Goal: Information Seeking & Learning: Find specific fact

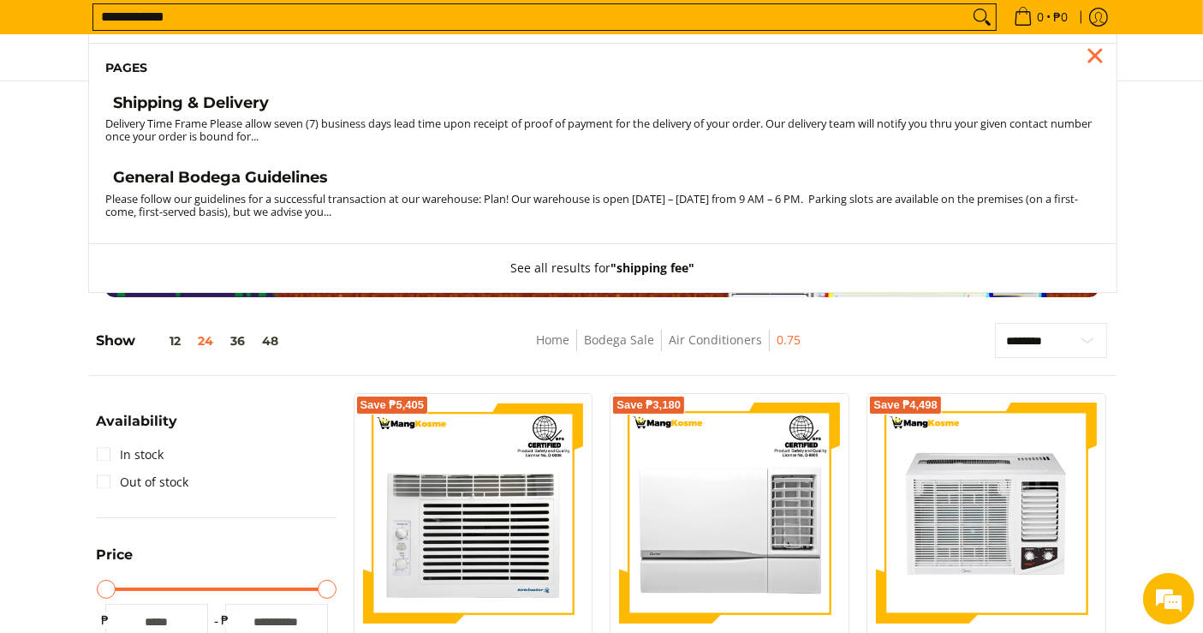
type input "**********"
click at [231, 97] on h4 "Shipping & Delivery" at bounding box center [192, 103] width 156 height 20
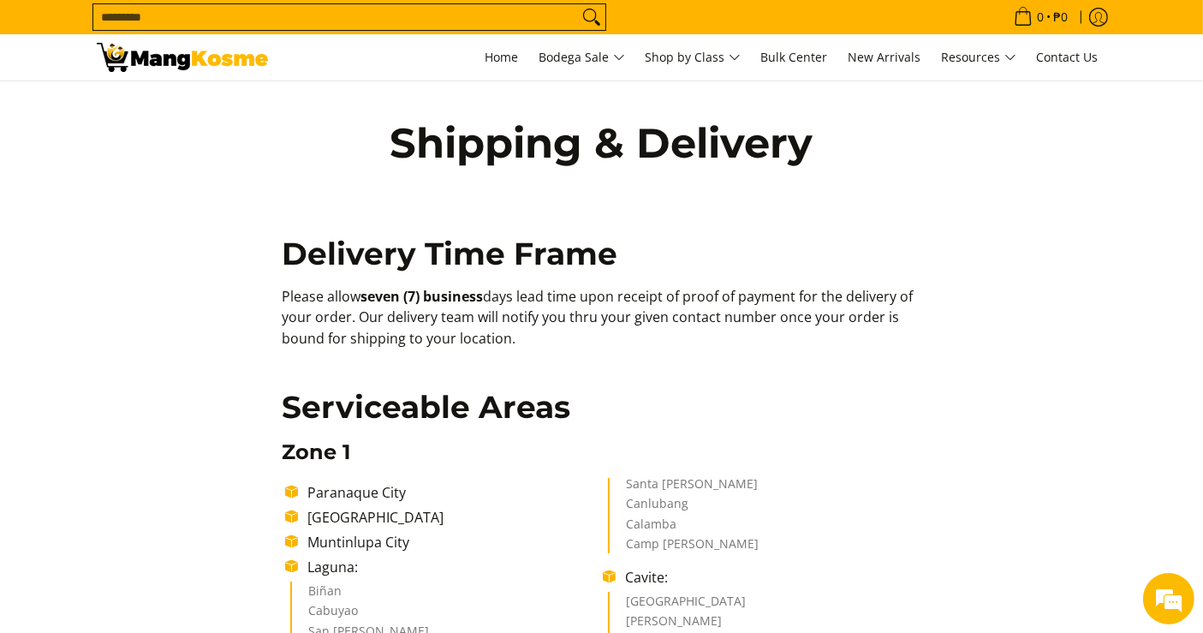
scroll to position [714, 0]
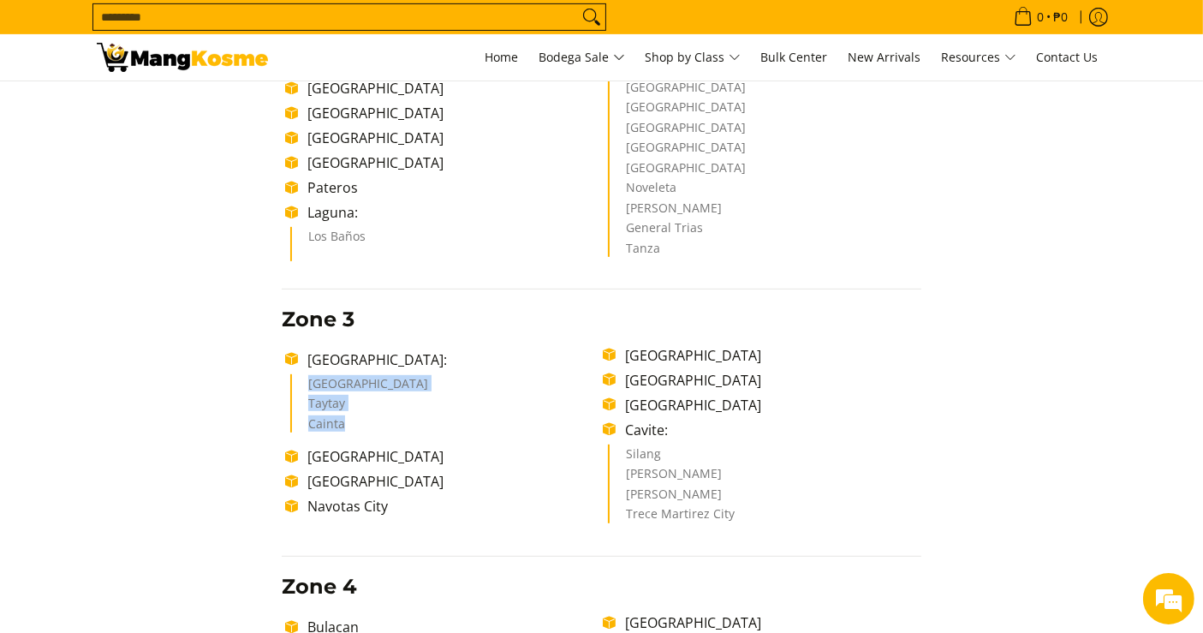
drag, startPoint x: 356, startPoint y: 426, endPoint x: 298, endPoint y: 380, distance: 74.3
click at [298, 380] on ul "Antipolo City [PERSON_NAME]" at bounding box center [446, 403] width 313 height 59
copy ul "Antipolo City [PERSON_NAME]"
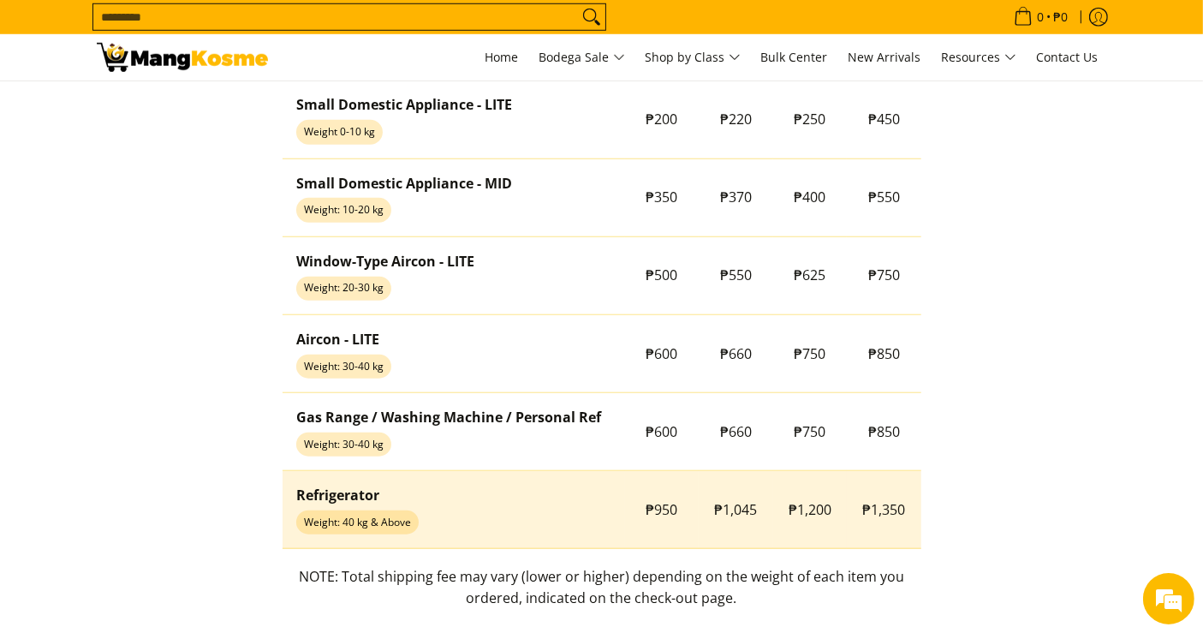
scroll to position [1509, 0]
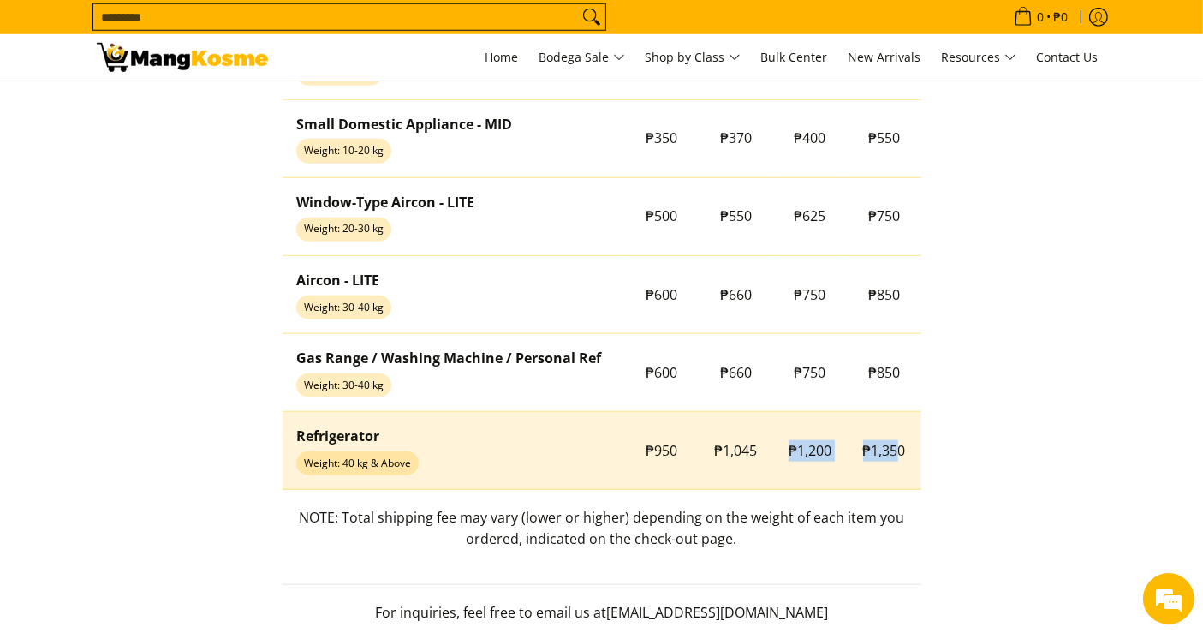
drag, startPoint x: 777, startPoint y: 449, endPoint x: 900, endPoint y: 451, distance: 122.5
click at [900, 451] on tr "Refrigerator Weight: 40 kg & Above ₱950 ₱1,045 ₱1,200 ₱1,350" at bounding box center [602, 451] width 639 height 78
click at [900, 447] on span "₱1,350" at bounding box center [884, 450] width 43 height 19
click at [906, 446] on td "₱1,350" at bounding box center [884, 451] width 74 height 78
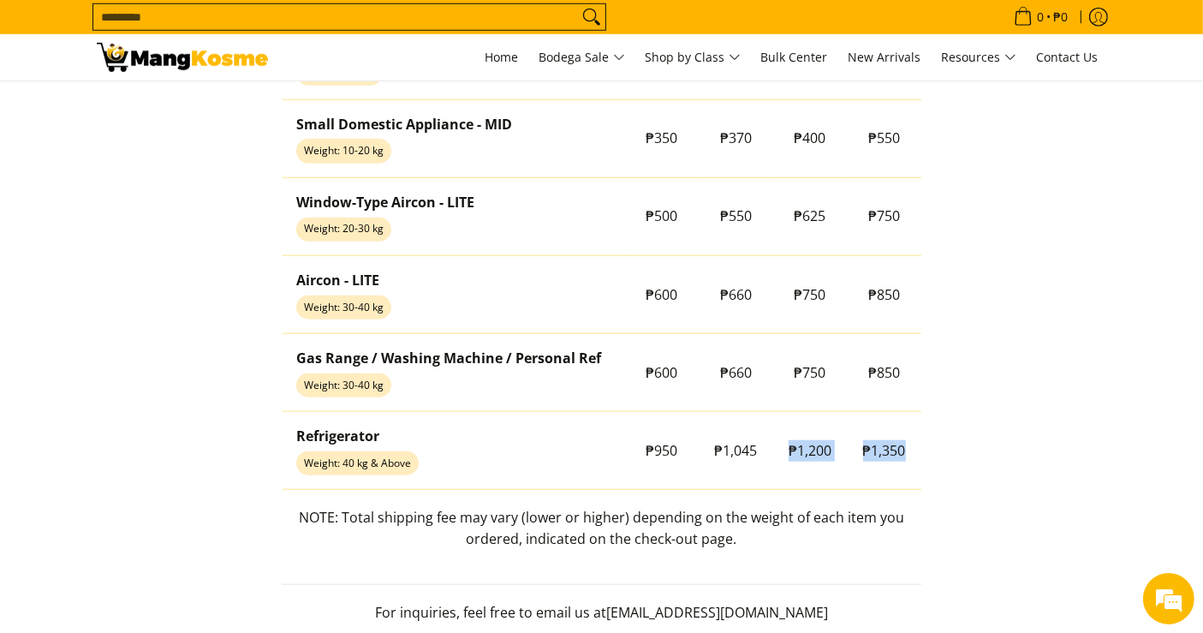
copy tr "₱1,200 ₱1,350"
